Goal: Task Accomplishment & Management: Use online tool/utility

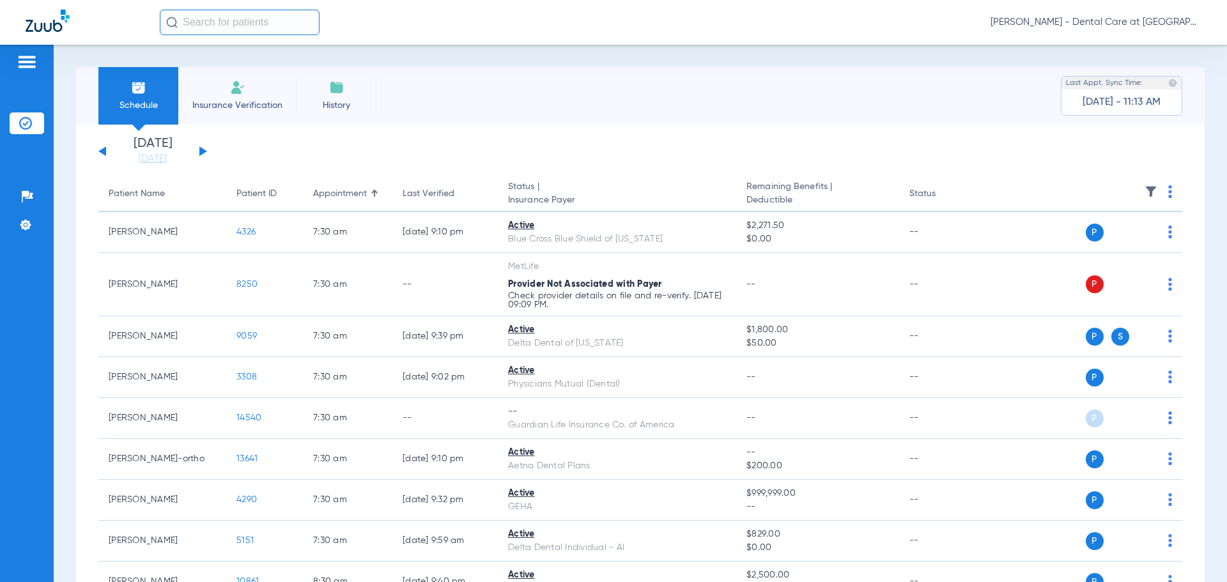
click at [225, 15] on input "text" at bounding box center [240, 23] width 160 height 26
click at [223, 99] on span "Insurance Verification" at bounding box center [237, 105] width 99 height 13
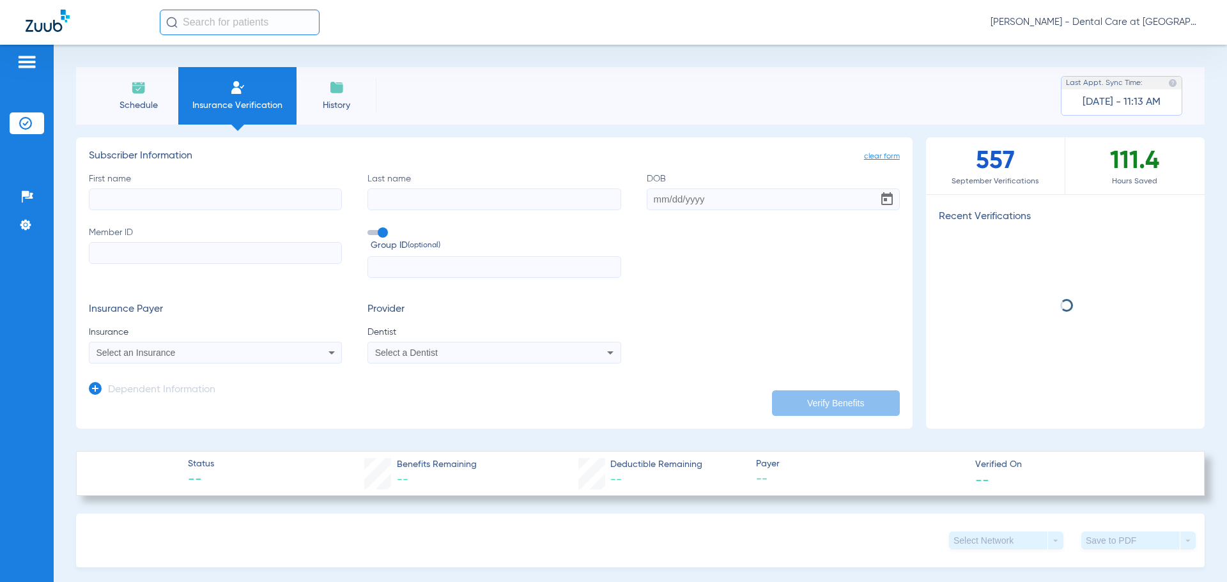
click at [214, 201] on input "First name" at bounding box center [215, 200] width 253 height 22
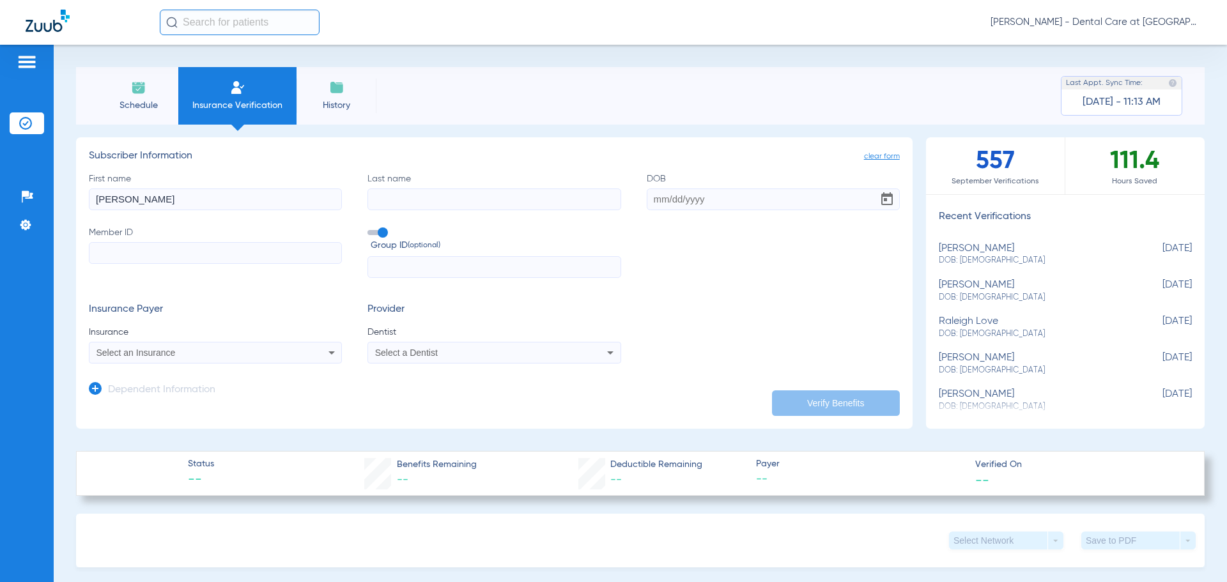
type input "[PERSON_NAME]"
click at [738, 207] on input "DOB" at bounding box center [773, 200] width 253 height 22
type input "[DATE]"
click at [207, 264] on label "Member ID" at bounding box center [215, 252] width 253 height 52
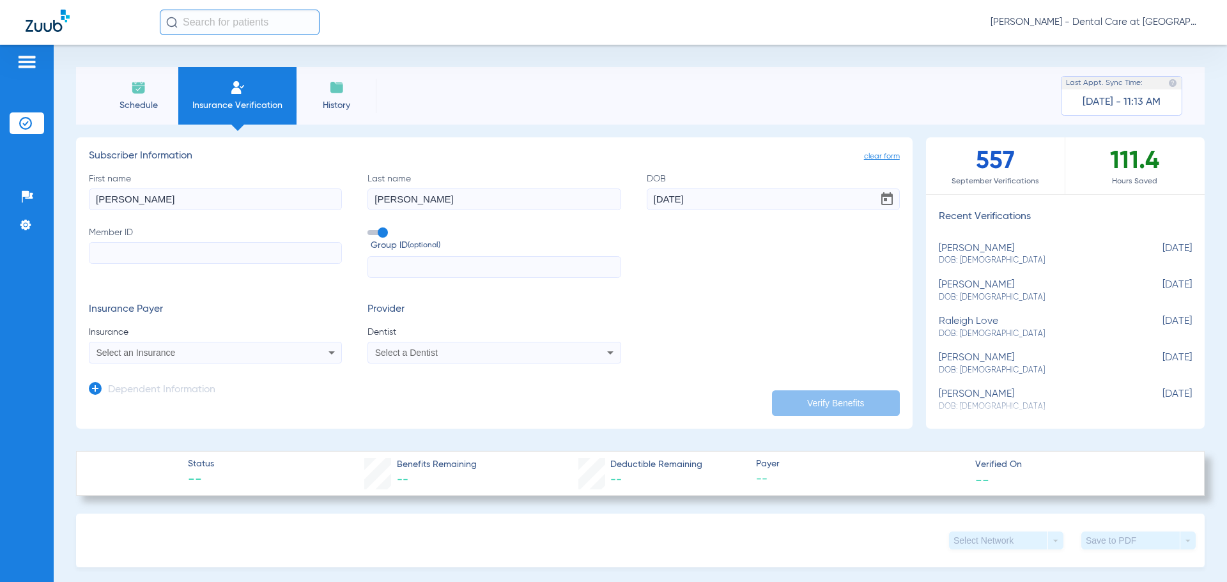
click at [207, 264] on input "Member ID" at bounding box center [215, 253] width 253 height 22
click at [183, 240] on label "Member ID Required" at bounding box center [215, 252] width 253 height 52
click at [183, 242] on input "Member ID Required" at bounding box center [215, 253] width 253 height 22
click at [183, 248] on input "Member ID Required" at bounding box center [215, 253] width 253 height 22
type input "920844442"
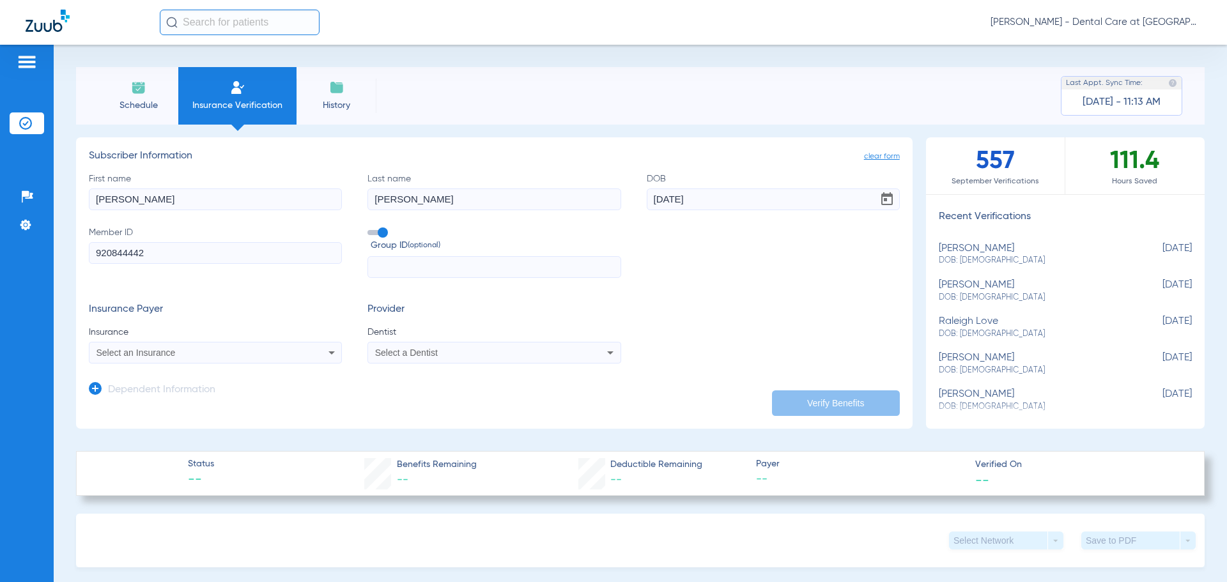
click at [476, 272] on input "text" at bounding box center [494, 267] width 253 height 22
click at [283, 355] on div "Select an Insurance" at bounding box center [192, 352] width 191 height 9
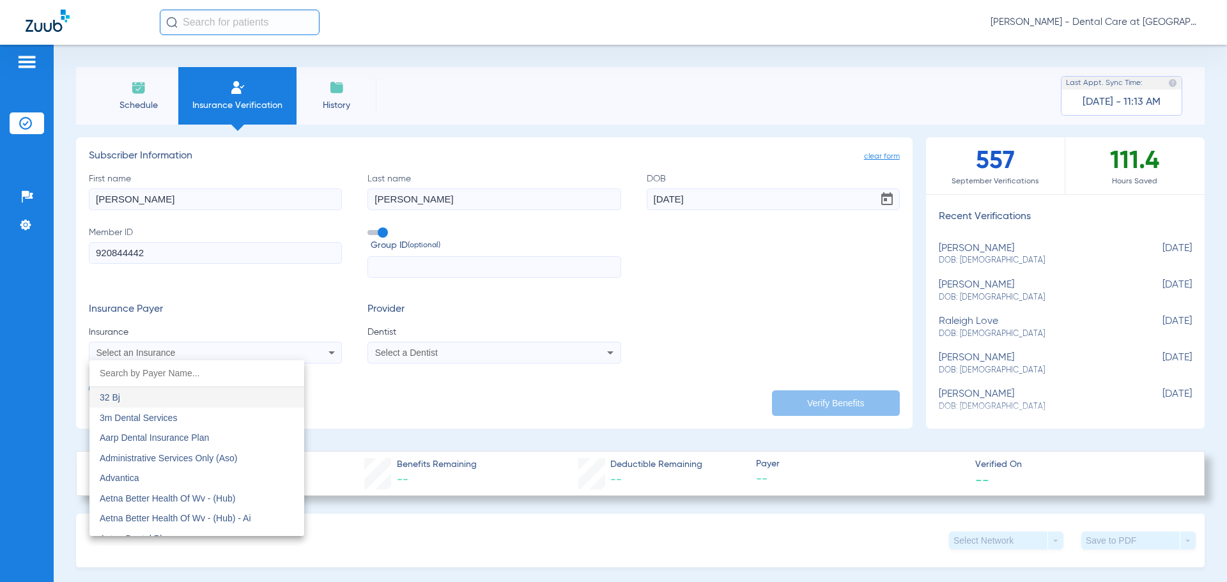
click at [199, 356] on div at bounding box center [613, 291] width 1227 height 582
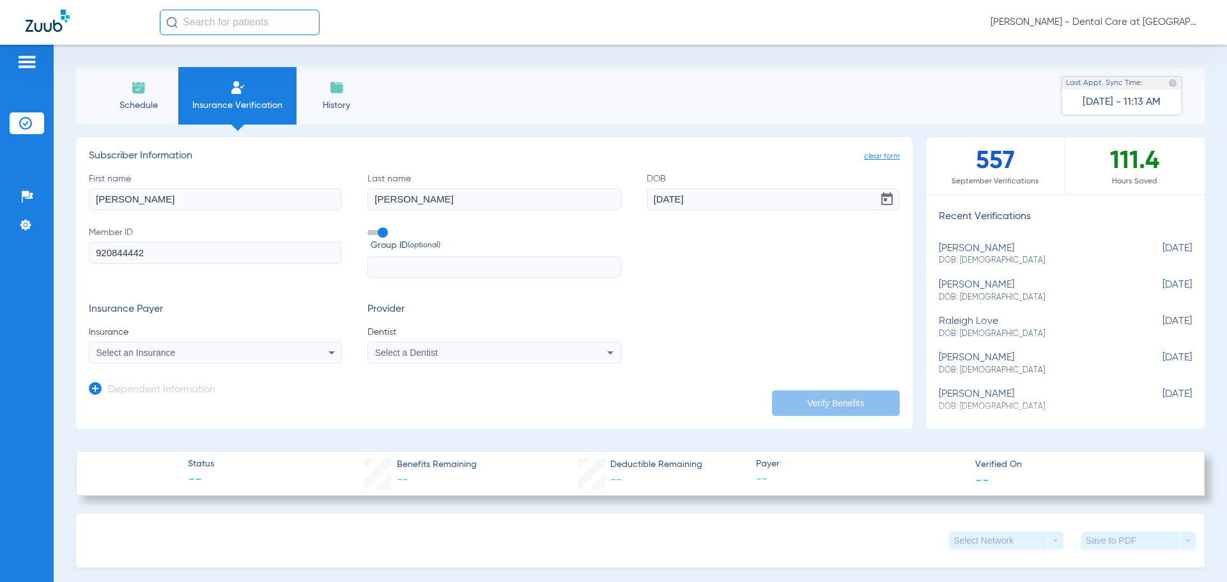
click at [182, 364] on app-dependent-form "Dependent Information" at bounding box center [494, 385] width 811 height 43
click at [194, 350] on div "Select an Insurance" at bounding box center [192, 352] width 191 height 9
type input "carefirst"
click at [207, 394] on mat-option "Bcbs - [US_STATE] / Carefirst" at bounding box center [196, 397] width 215 height 20
click at [453, 350] on div "Select a Dentist" at bounding box center [470, 352] width 191 height 9
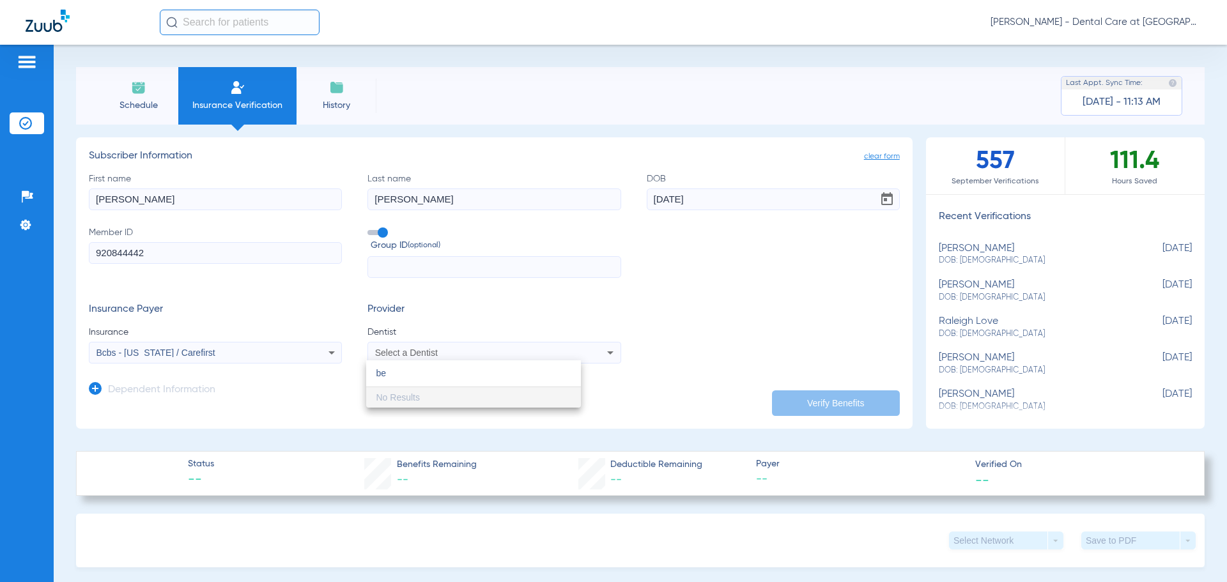
type input "b"
type input "then"
click at [451, 392] on span "Thendral Ayanambakkam Pandura" at bounding box center [431, 397] width 108 height 19
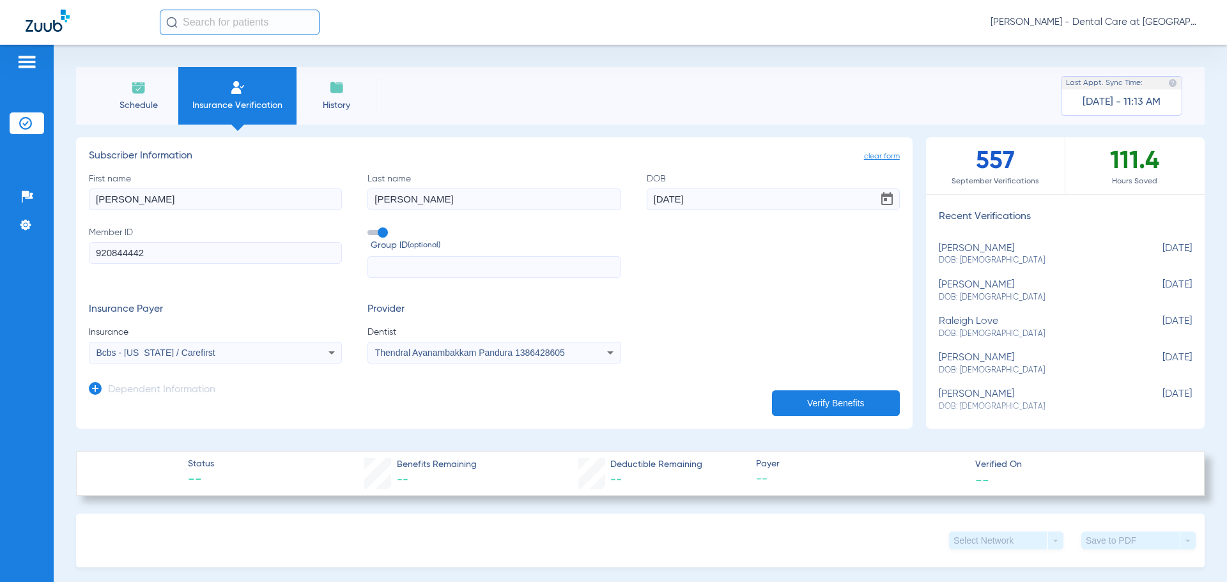
click at [863, 400] on button "Verify Benefits" at bounding box center [836, 404] width 128 height 26
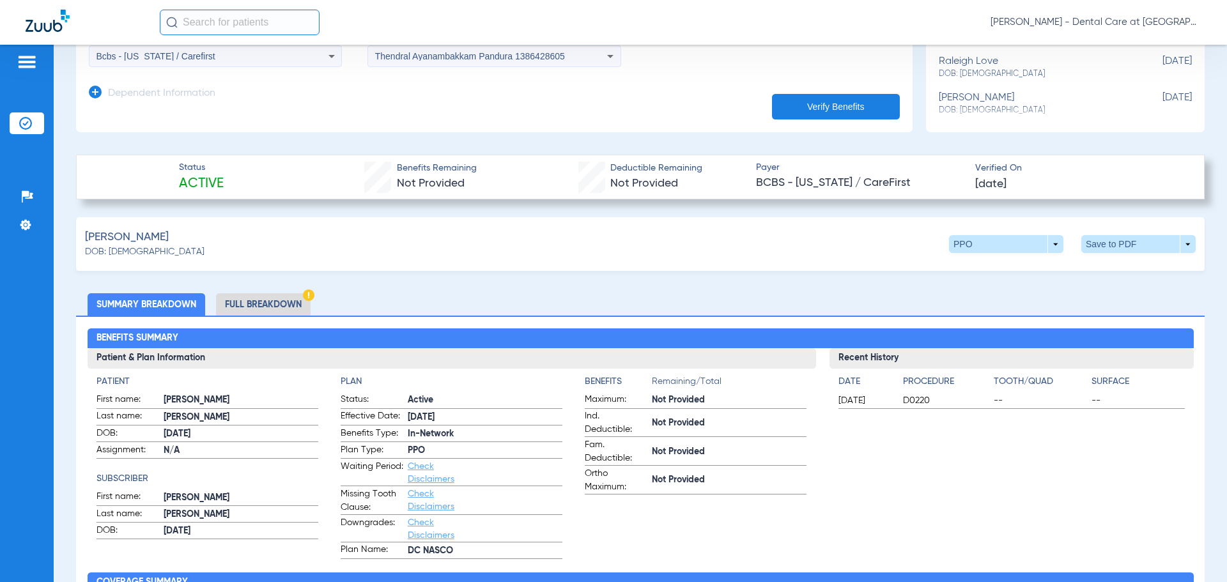
scroll to position [320, 0]
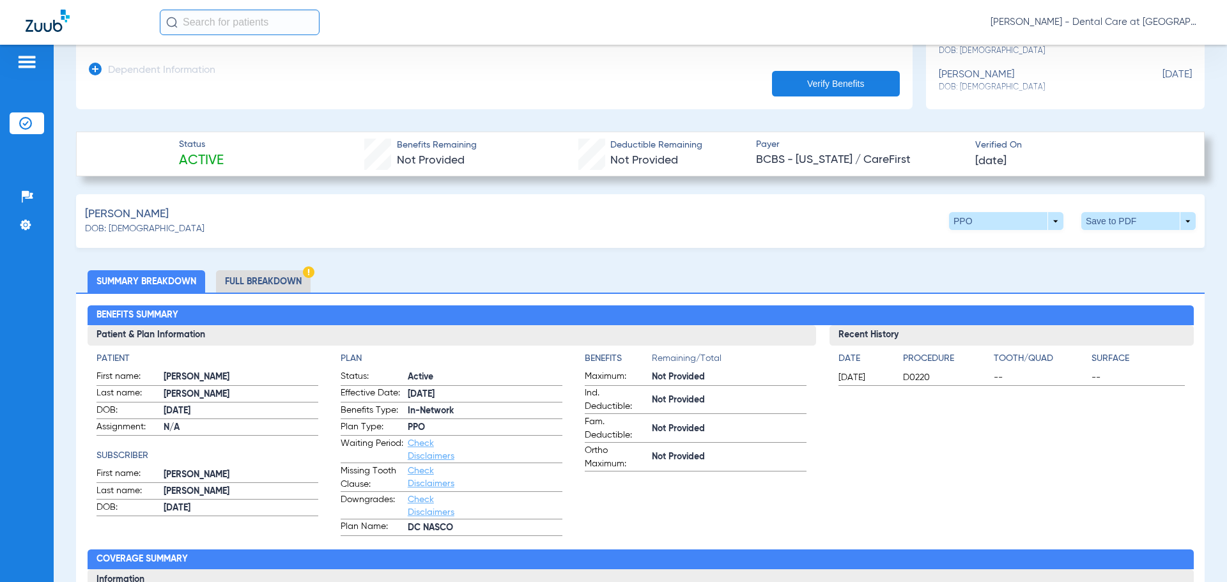
click at [274, 279] on li "Full Breakdown" at bounding box center [263, 281] width 95 height 22
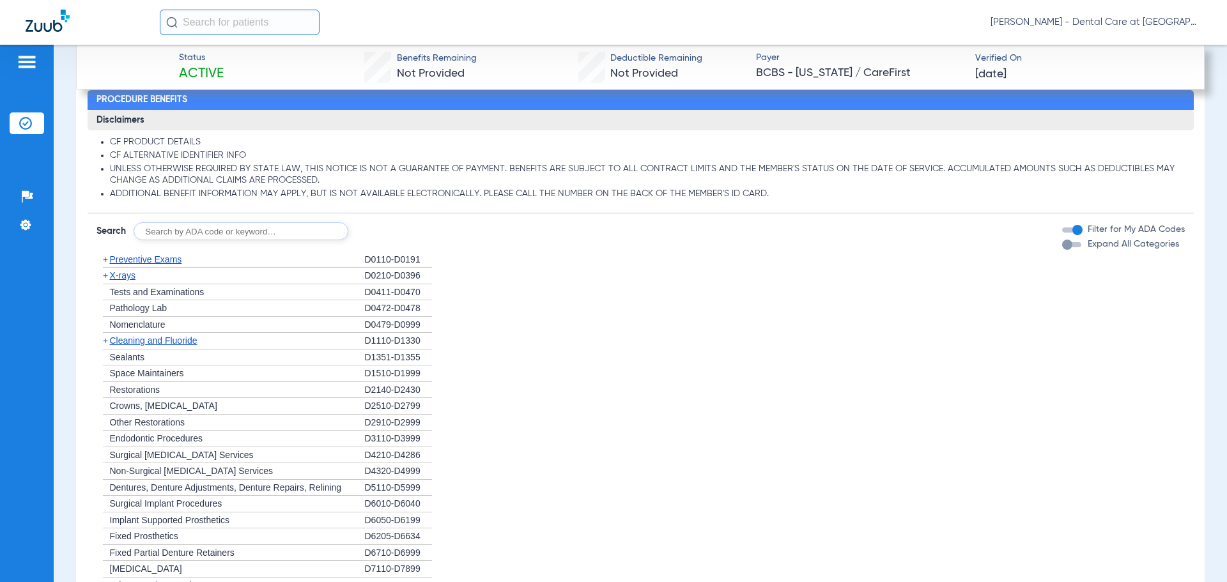
scroll to position [1278, 0]
click at [1096, 245] on span "Expand All Categories" at bounding box center [1133, 243] width 91 height 9
click at [1085, 245] on button "Expand All Categories" at bounding box center [1073, 244] width 23 height 5
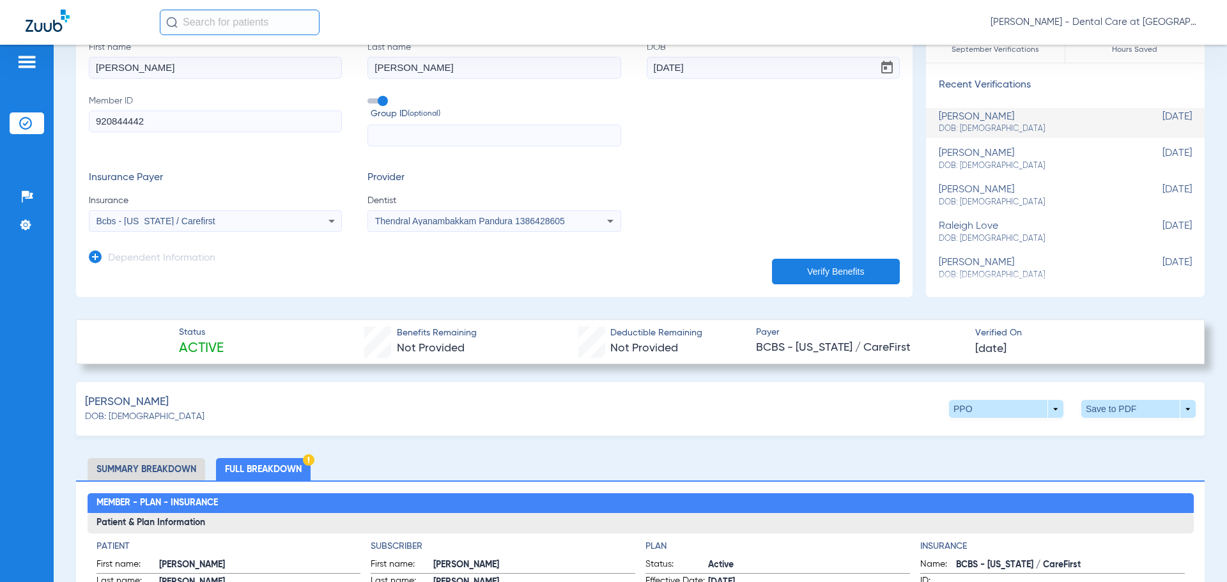
scroll to position [0, 0]
